Goal: Task Accomplishment & Management: Use online tool/utility

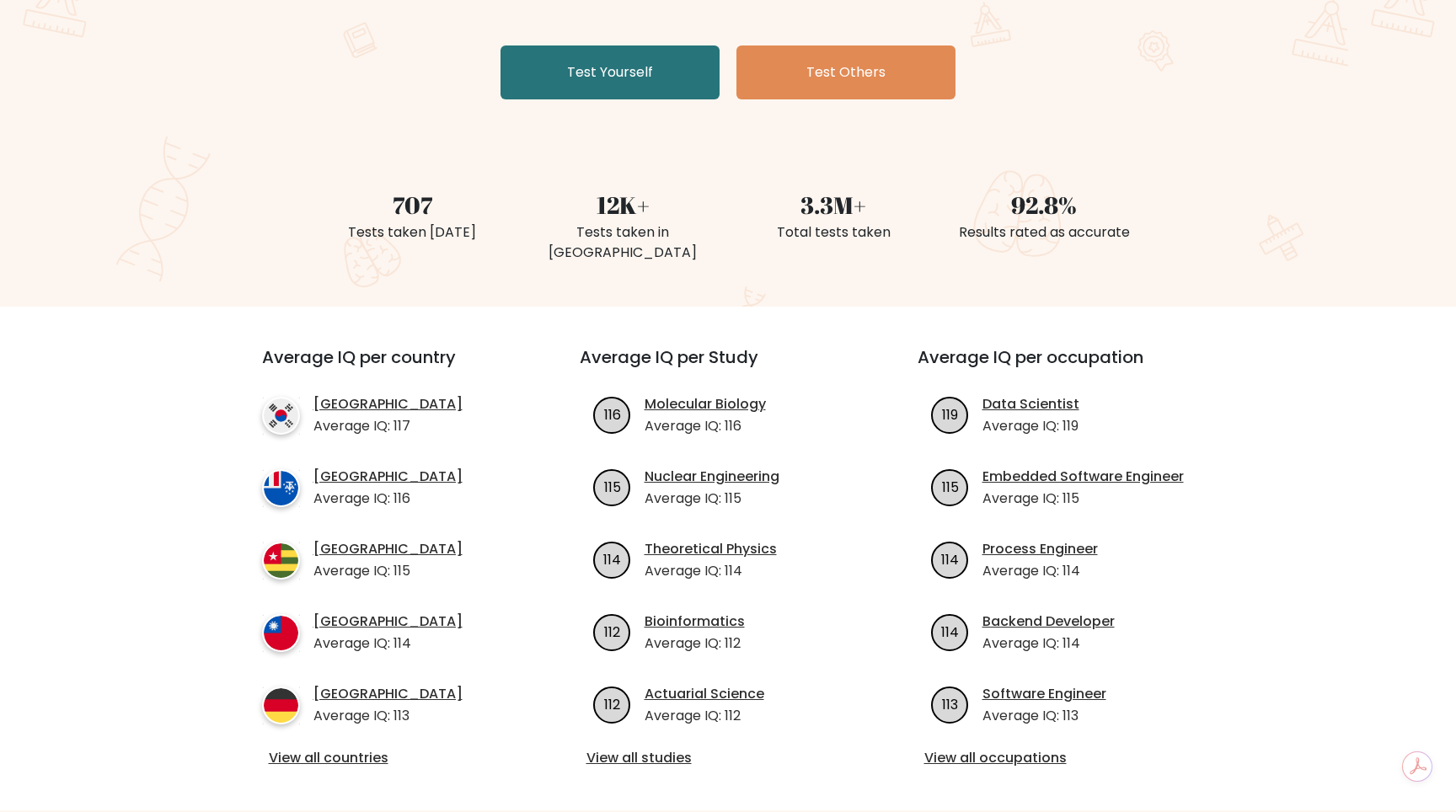
scroll to position [357, 0]
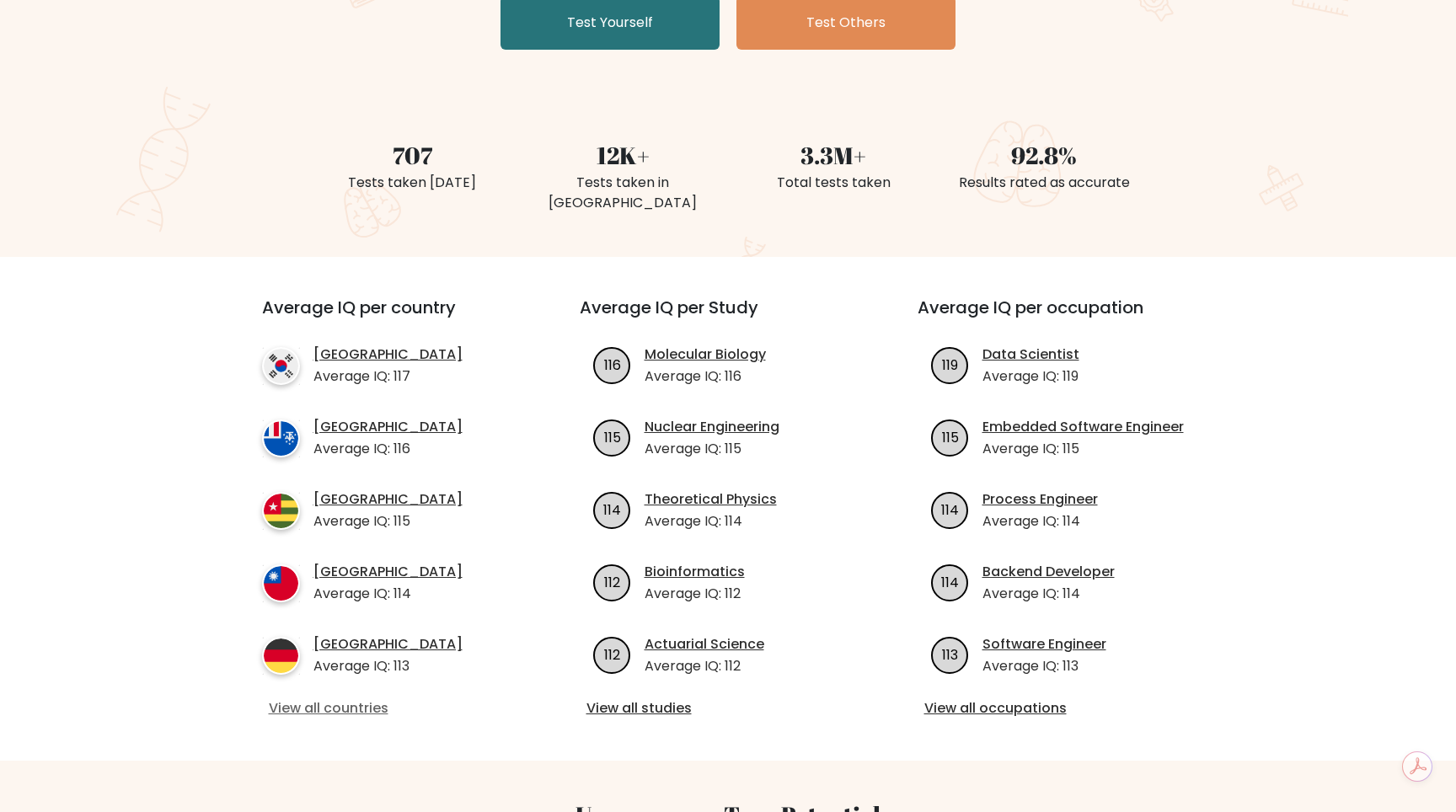
click at [335, 698] on link "View all countries" at bounding box center [391, 708] width 243 height 20
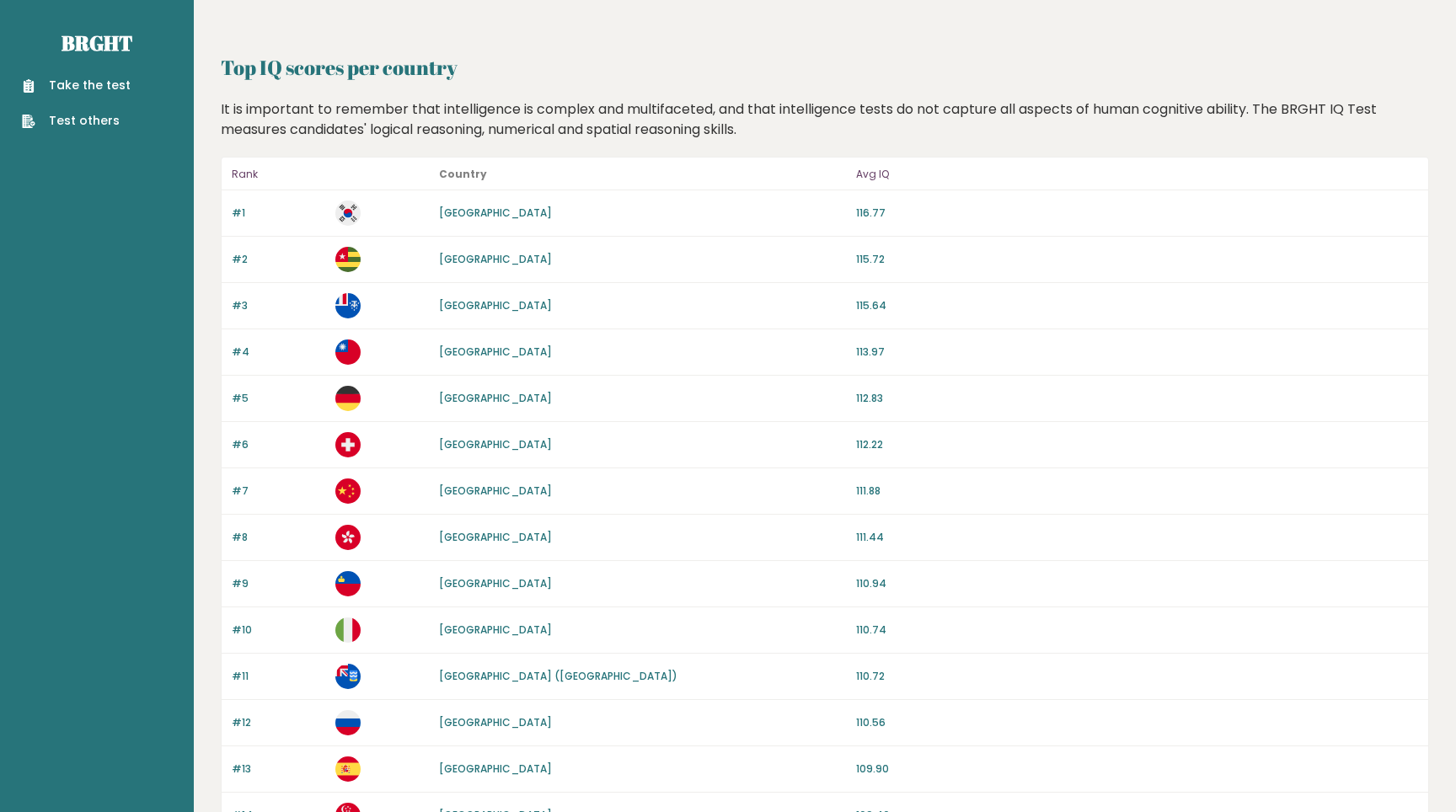
click at [85, 85] on link "Take the test" at bounding box center [76, 86] width 109 height 18
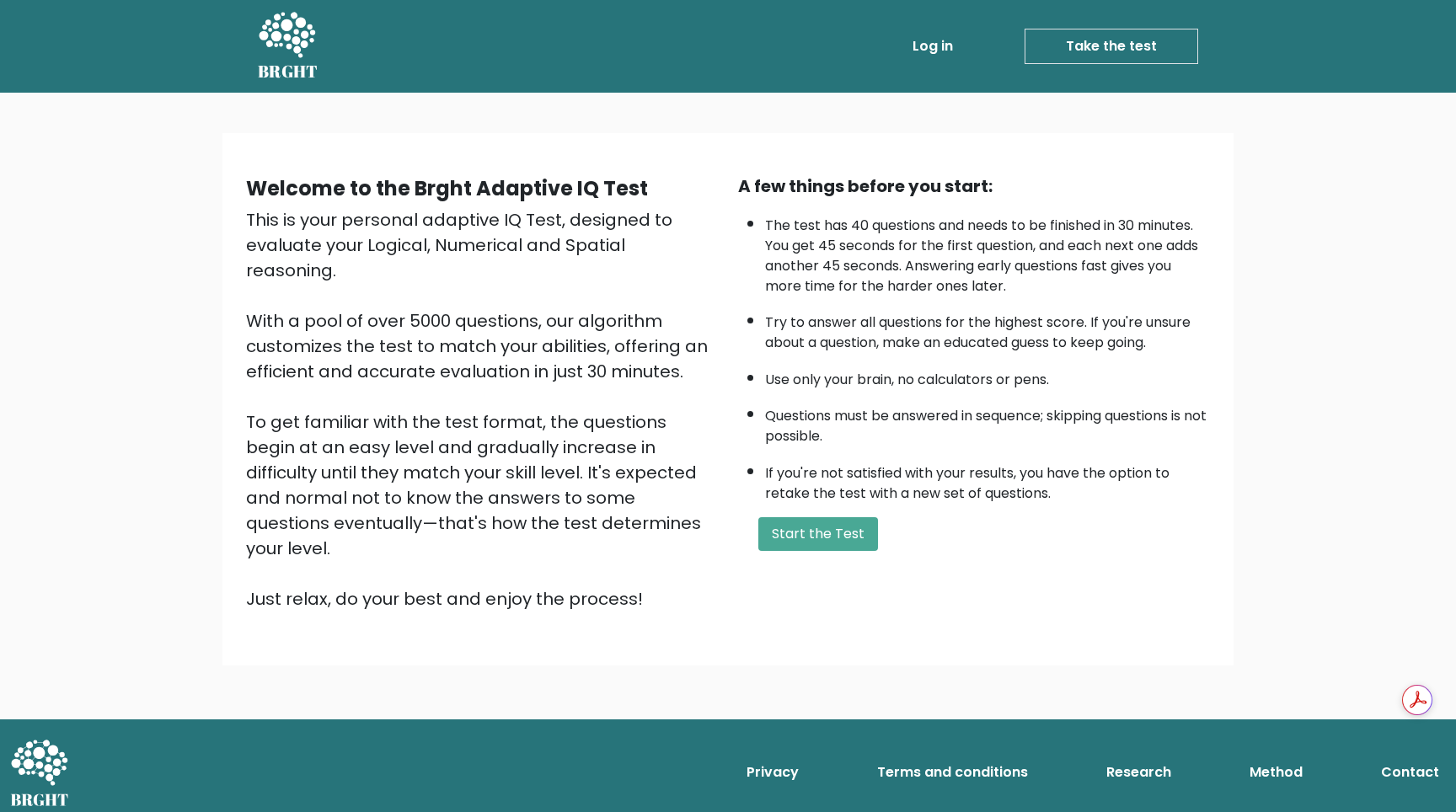
drag, startPoint x: 652, startPoint y: 556, endPoint x: 169, endPoint y: 210, distance: 594.1
click at [169, 209] on div "Welcome to the Brght Adaptive IQ Test This is your personal adaptive IQ Test, d…" at bounding box center [728, 406] width 1456 height 627
copy div "This is your personal adaptive IQ Test, designed to evaluate your Logical, Nume…"
click at [853, 456] on li "If you're not satisfied with your results, you have the option to retake the te…" at bounding box center [987, 478] width 444 height 49
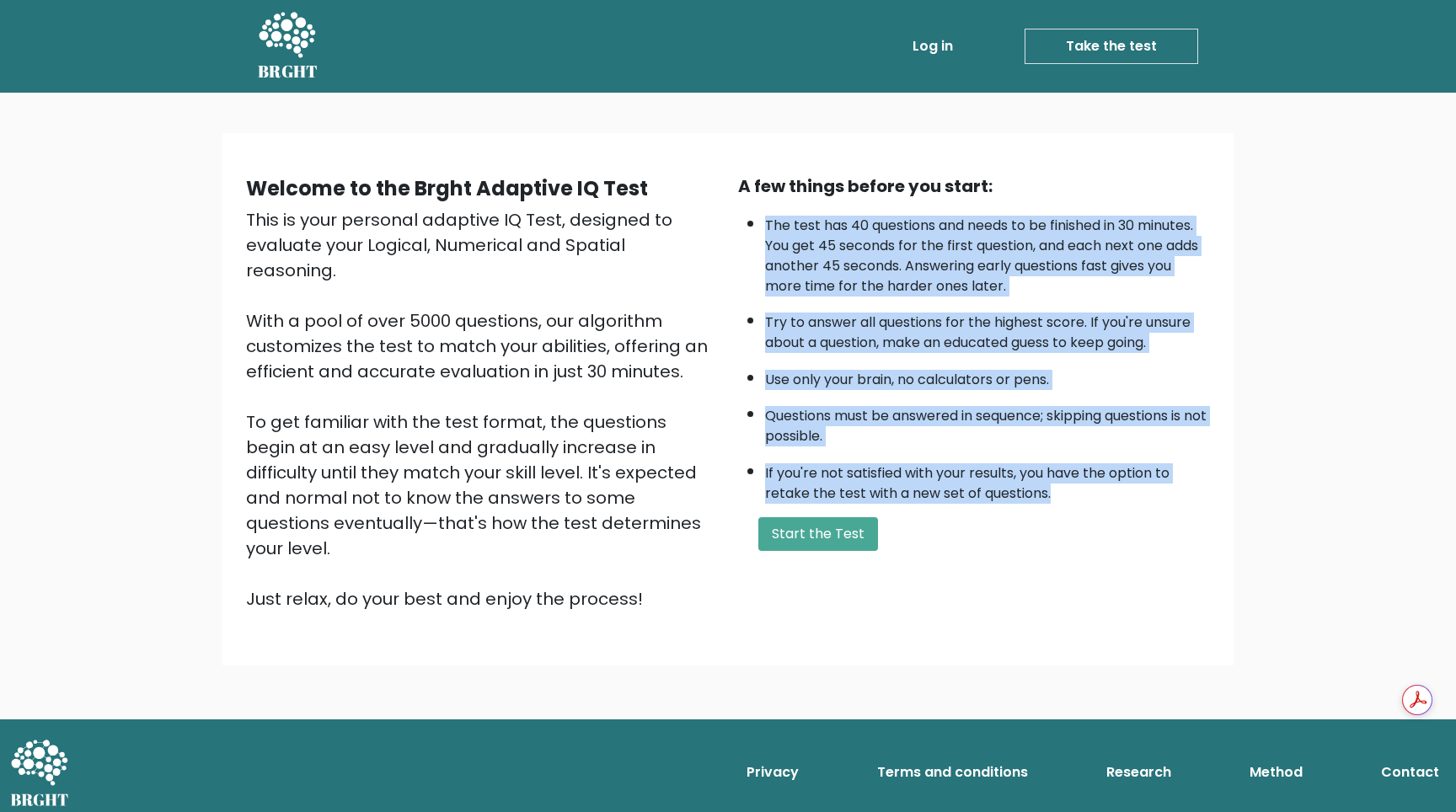
drag, startPoint x: 1057, startPoint y: 491, endPoint x: 731, endPoint y: 220, distance: 423.9
click at [731, 220] on div "A few things before you start: The test has 40 questions and needs to be finish…" at bounding box center [974, 393] width 492 height 438
copy ul "The test has 40 questions and needs to be finished in 30 minutes. You get 45 se…"
click at [859, 546] on button "Start the Test" at bounding box center [818, 534] width 120 height 34
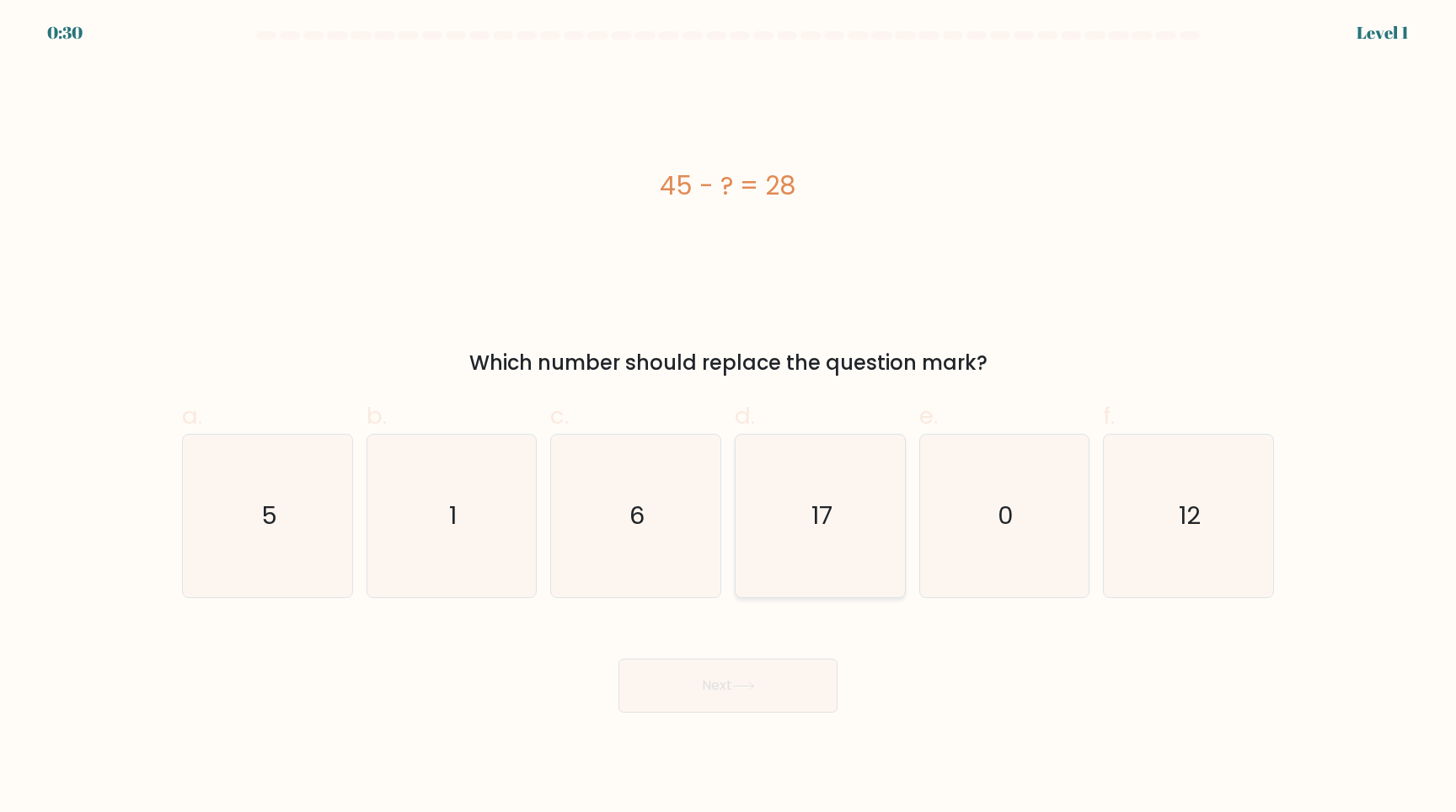
click at [857, 458] on icon "17" at bounding box center [819, 515] width 162 height 162
click at [728, 416] on input "d. 17" at bounding box center [728, 410] width 1 height 11
radio input "true"
click at [759, 686] on button "Next" at bounding box center [728, 685] width 219 height 54
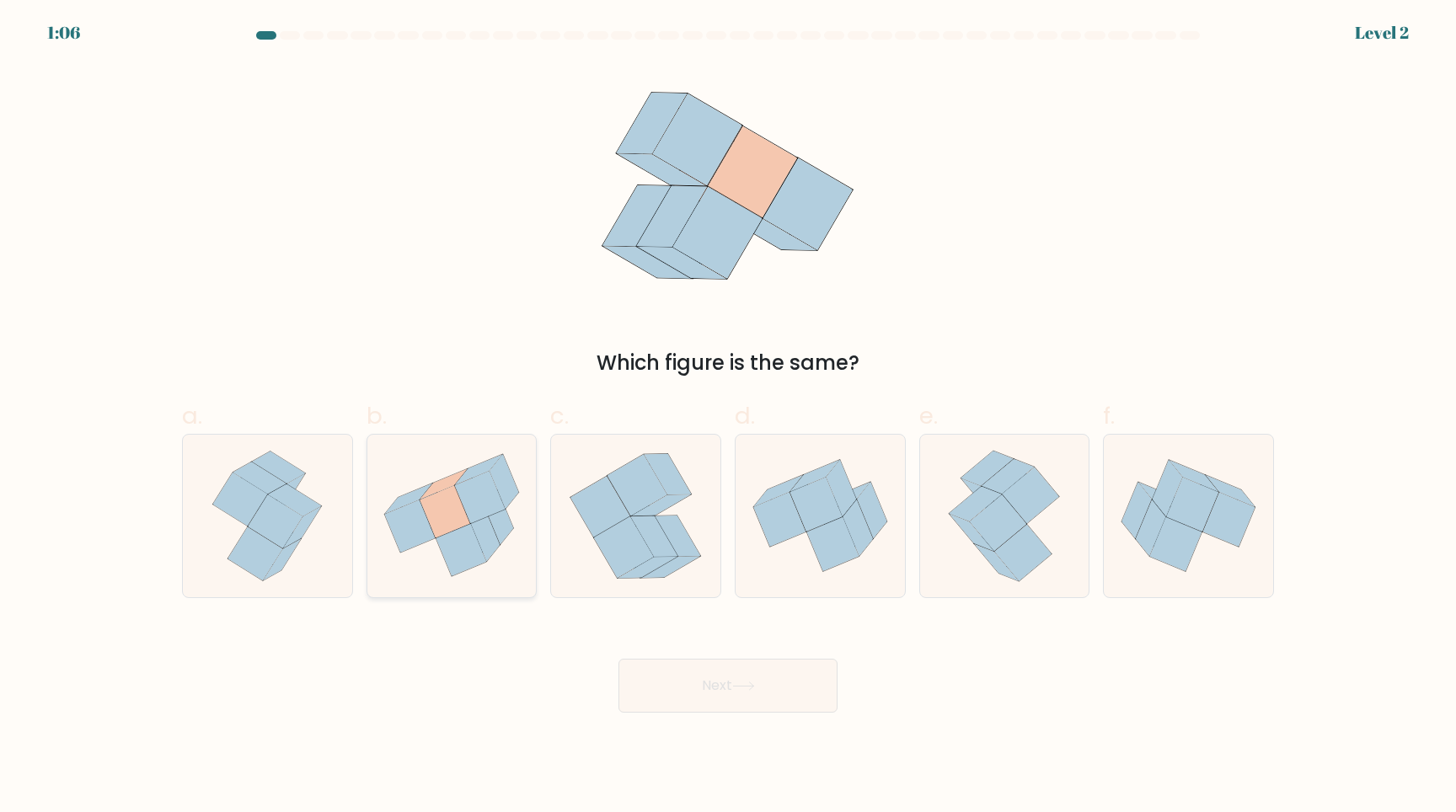
click at [438, 532] on icon at bounding box center [444, 512] width 51 height 52
click at [728, 416] on input "b." at bounding box center [728, 410] width 1 height 11
radio input "true"
click at [760, 681] on button "Next" at bounding box center [728, 685] width 219 height 54
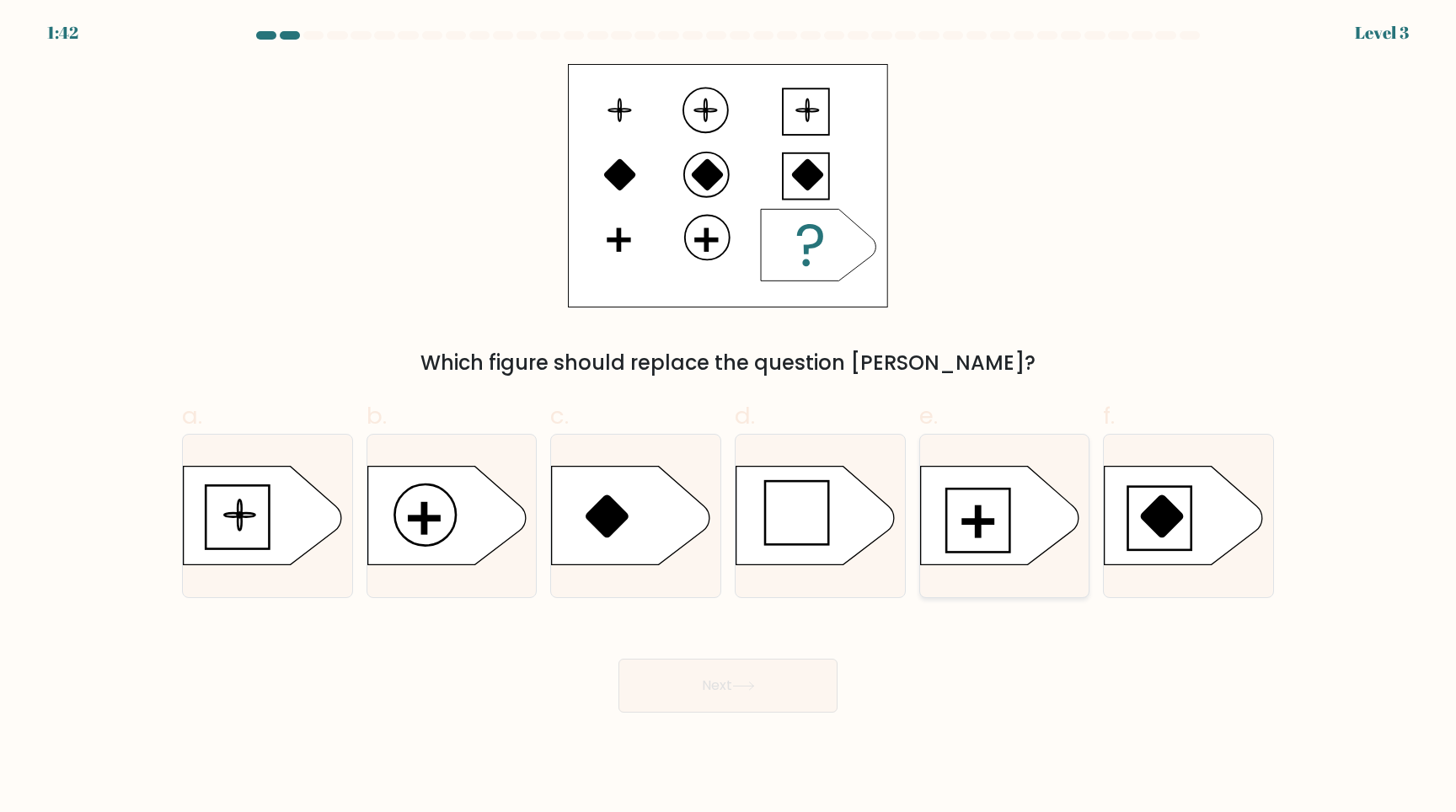
click at [966, 513] on icon at bounding box center [999, 514] width 158 height 99
click at [728, 416] on input "e." at bounding box center [728, 410] width 1 height 11
radio input "true"
click at [760, 695] on button "Next" at bounding box center [728, 685] width 219 height 54
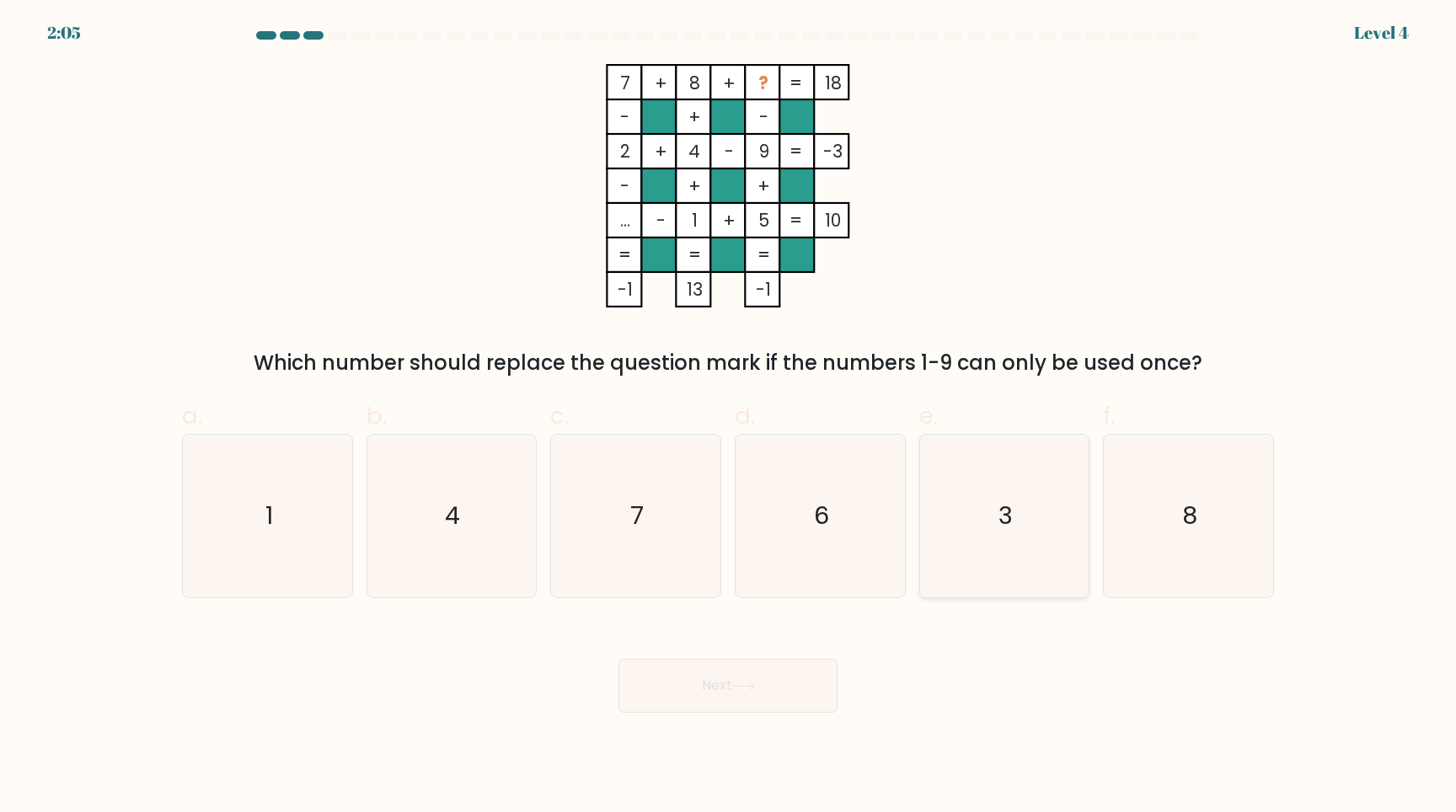
click at [1016, 546] on icon "3" at bounding box center [1004, 515] width 162 height 162
click at [728, 416] on input "e. 3" at bounding box center [728, 410] width 1 height 11
radio input "true"
click at [757, 698] on button "Next" at bounding box center [728, 685] width 219 height 54
